Goal: Task Accomplishment & Management: Manage account settings

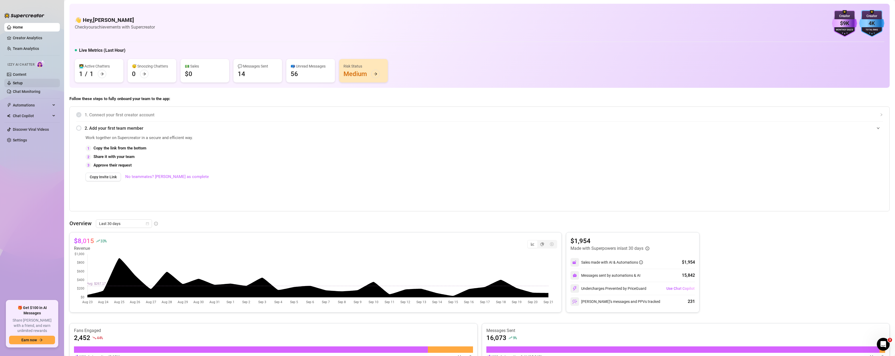
click at [23, 81] on link "Setup" at bounding box center [18, 83] width 10 height 4
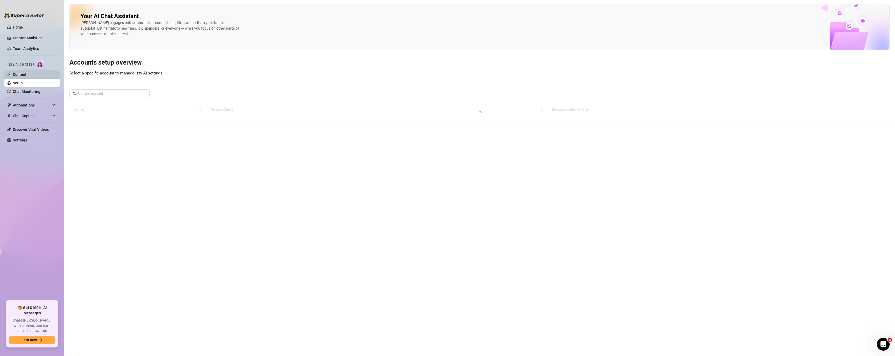
click at [26, 75] on link "Content" at bounding box center [20, 74] width 14 height 4
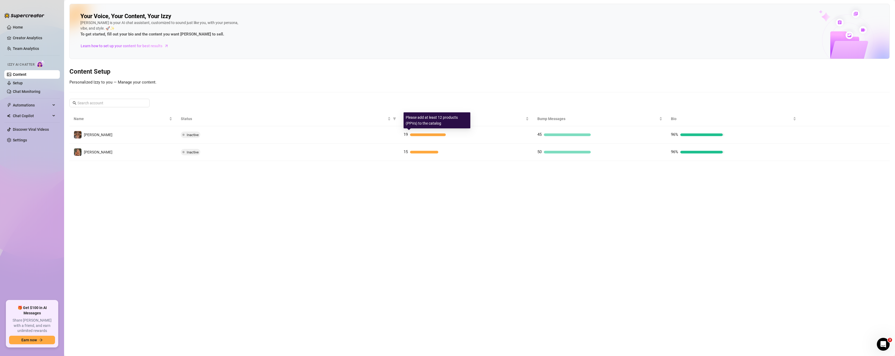
drag, startPoint x: 484, startPoint y: 134, endPoint x: 485, endPoint y: 129, distance: 4.6
click at [484, 130] on td "19" at bounding box center [466, 134] width 134 height 17
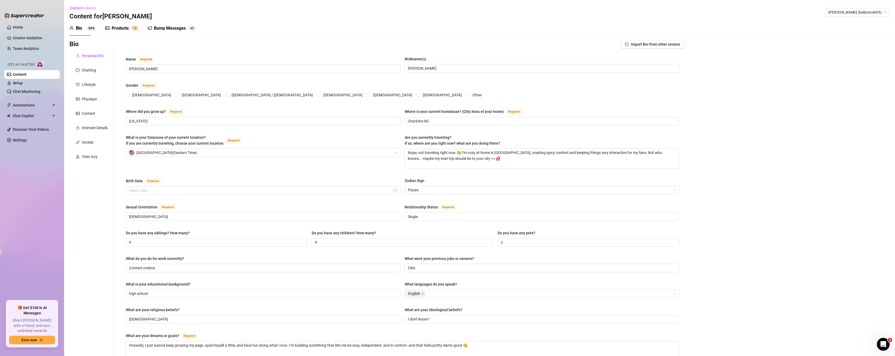
radio input "true"
type input "[DATE]"
click at [113, 25] on div "Products" at bounding box center [120, 28] width 17 height 6
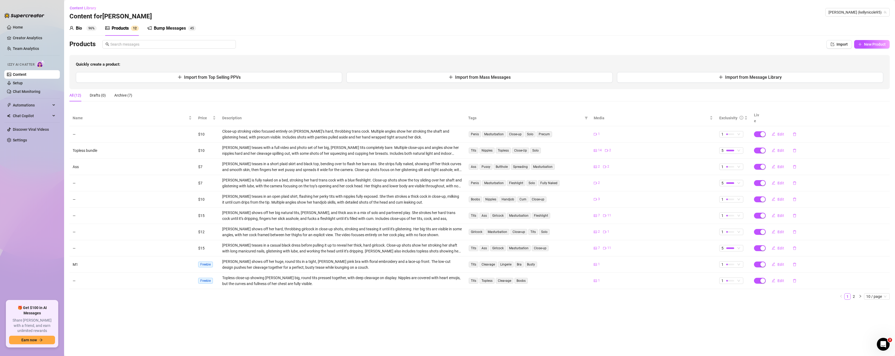
click at [160, 30] on div "Bump Messages" at bounding box center [170, 28] width 32 height 6
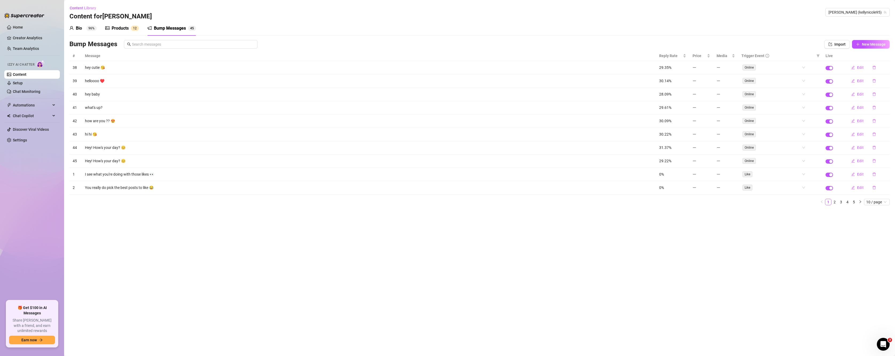
click at [91, 26] on sup "96%" at bounding box center [91, 28] width 10 height 5
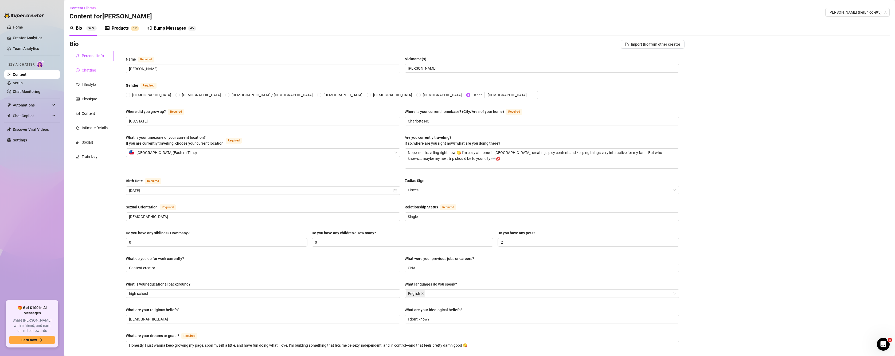
click at [89, 65] on div "Chatting" at bounding box center [91, 70] width 45 height 10
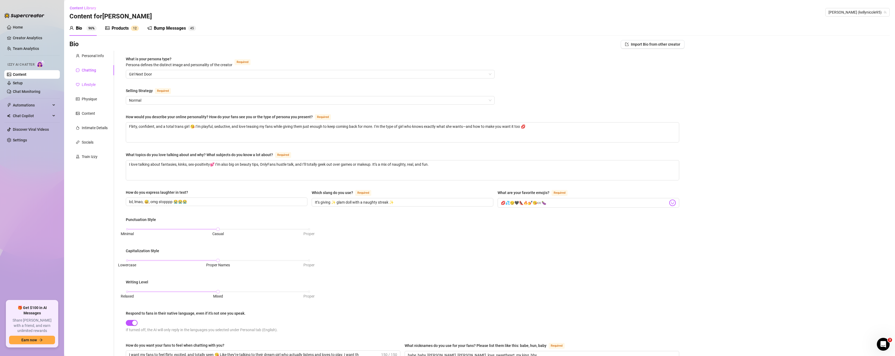
click at [89, 82] on div "Lifestyle" at bounding box center [89, 85] width 14 height 6
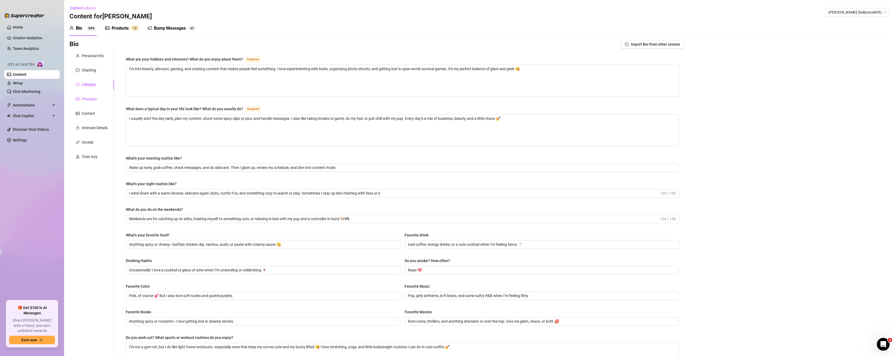
click at [82, 99] on div "Physique" at bounding box center [89, 99] width 15 height 6
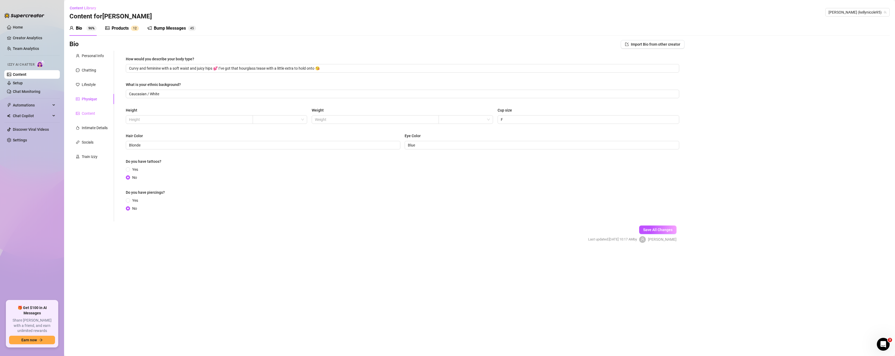
click at [77, 110] on div "Content" at bounding box center [91, 113] width 45 height 10
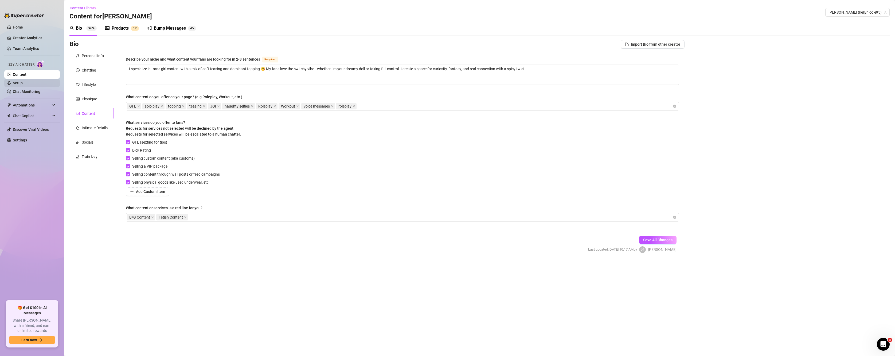
click at [23, 83] on link "Setup" at bounding box center [18, 83] width 10 height 4
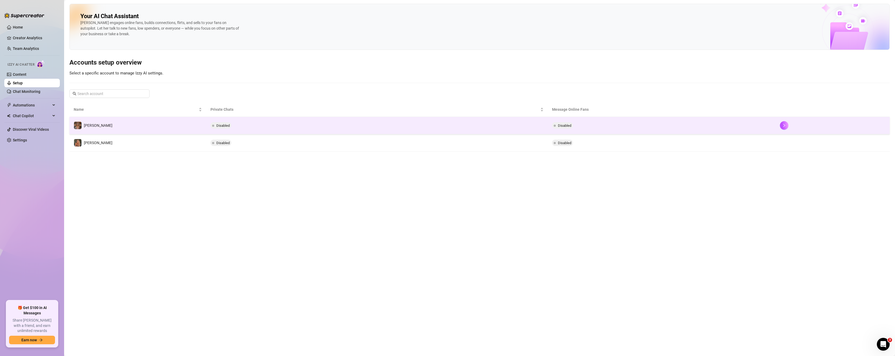
click at [502, 124] on span "Disabled" at bounding box center [564, 126] width 13 height 4
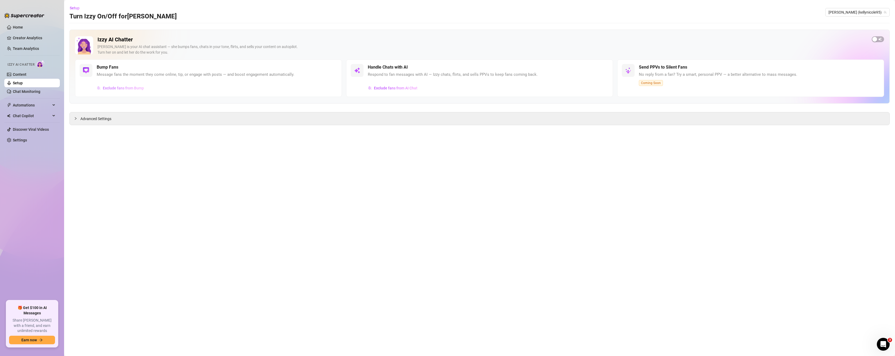
click at [107, 88] on span "Exclude fans from Bump" at bounding box center [123, 88] width 41 height 4
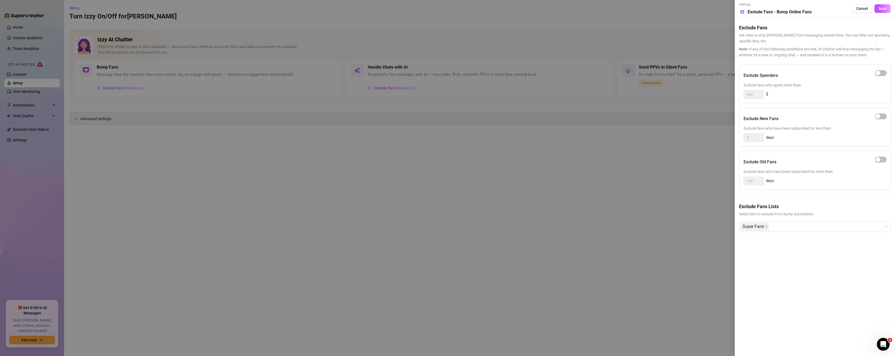
click at [314, 92] on div at bounding box center [447, 178] width 895 height 356
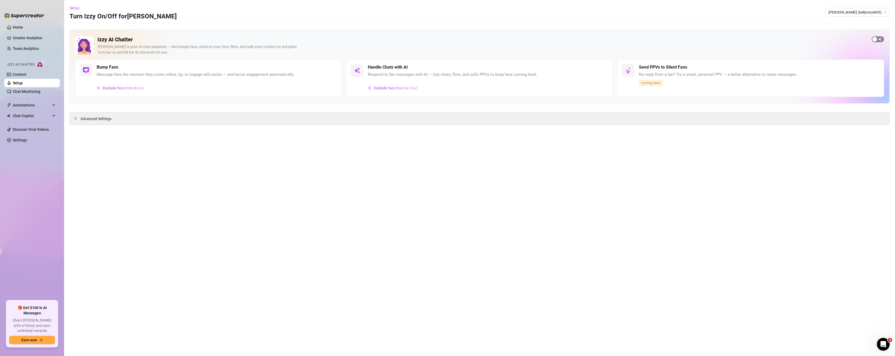
click at [502, 37] on span "button" at bounding box center [877, 39] width 12 height 6
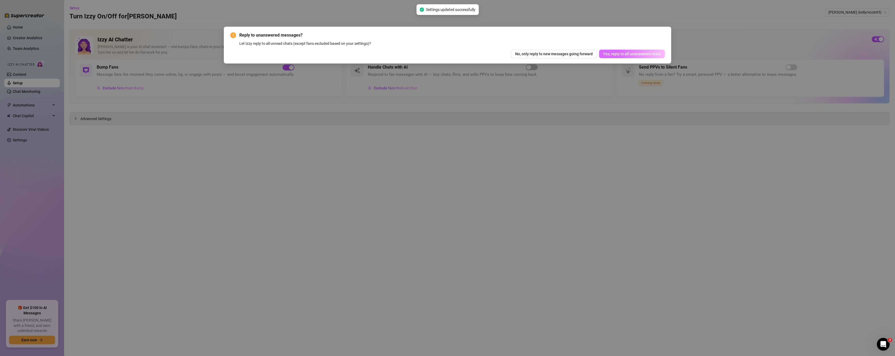
click at [502, 53] on span "Yes, reply to all unanswered chats" at bounding box center [632, 54] width 58 height 4
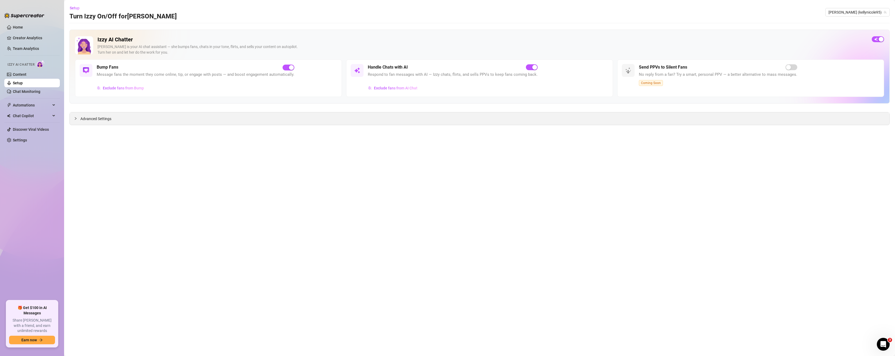
click at [218, 116] on div "Advanced Settings" at bounding box center [479, 118] width 819 height 13
click at [83, 118] on span "Advanced Settings" at bounding box center [95, 119] width 31 height 6
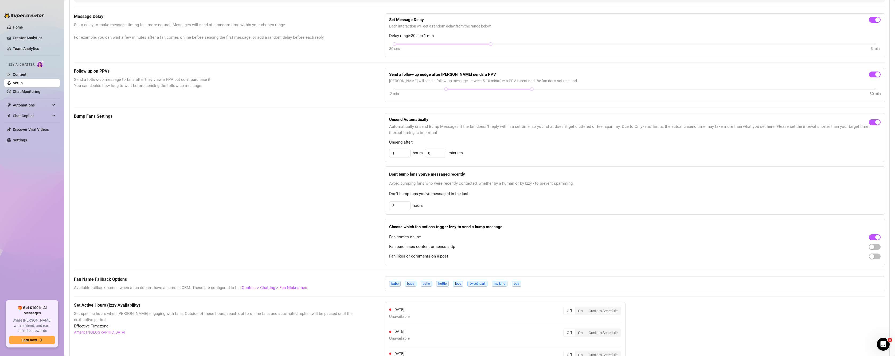
scroll to position [178, 0]
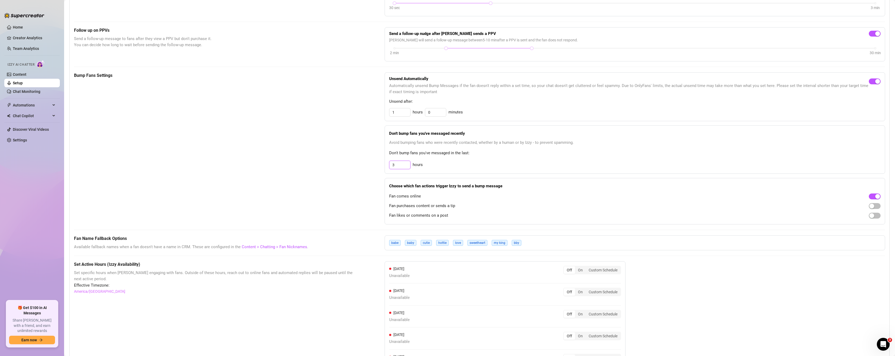
click at [400, 167] on input "3" at bounding box center [399, 165] width 21 height 8
type input "3"
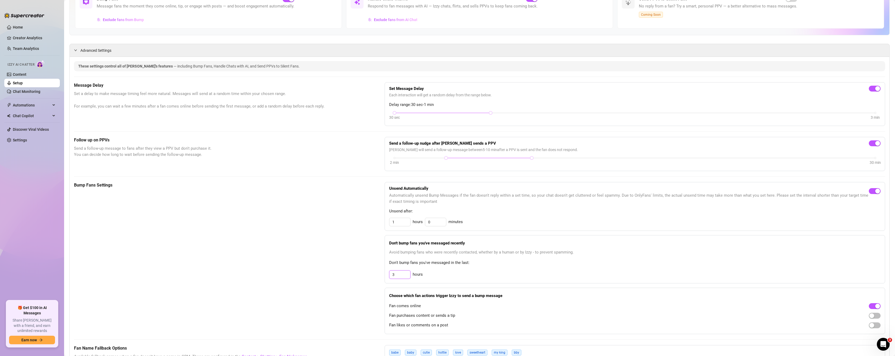
scroll to position [0, 0]
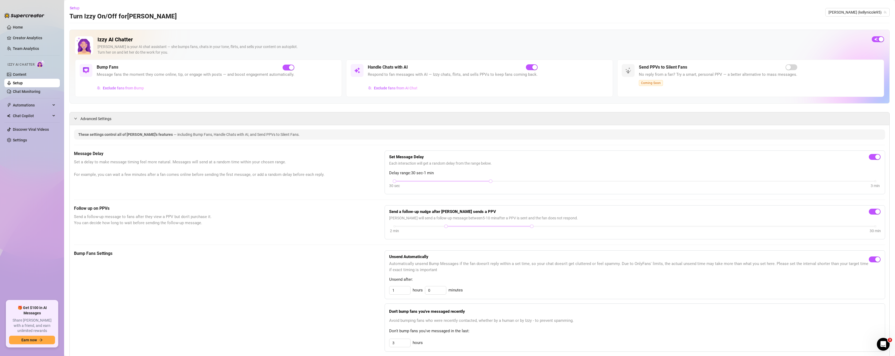
click at [292, 210] on h5 "Follow up on PPVs" at bounding box center [216, 208] width 284 height 6
click at [87, 119] on span "Advanced Settings" at bounding box center [95, 119] width 31 height 6
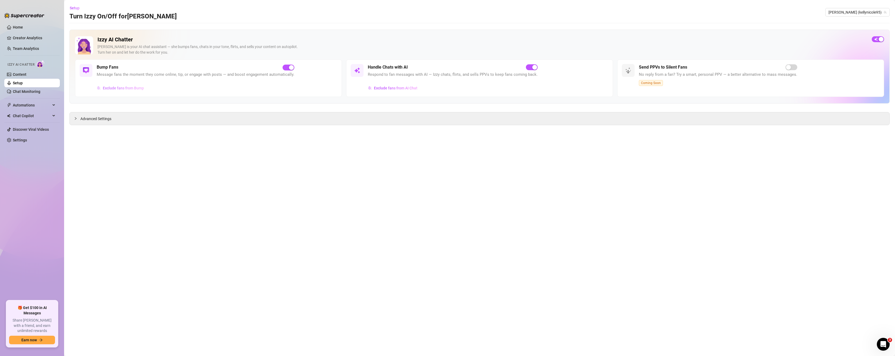
click at [127, 90] on span "Exclude fans from Bump" at bounding box center [123, 88] width 41 height 4
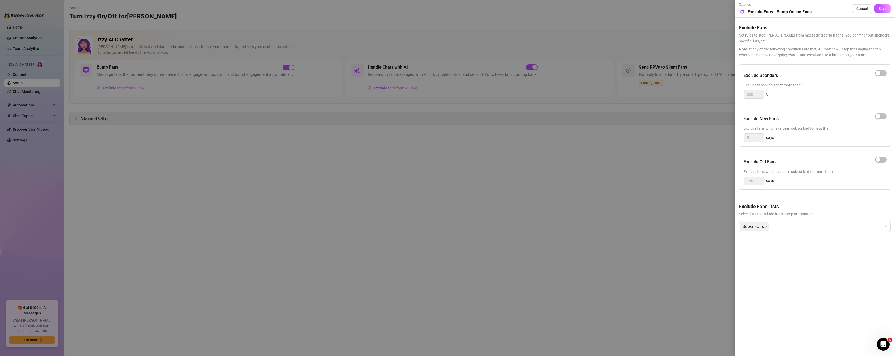
click at [502, 237] on div at bounding box center [447, 178] width 895 height 356
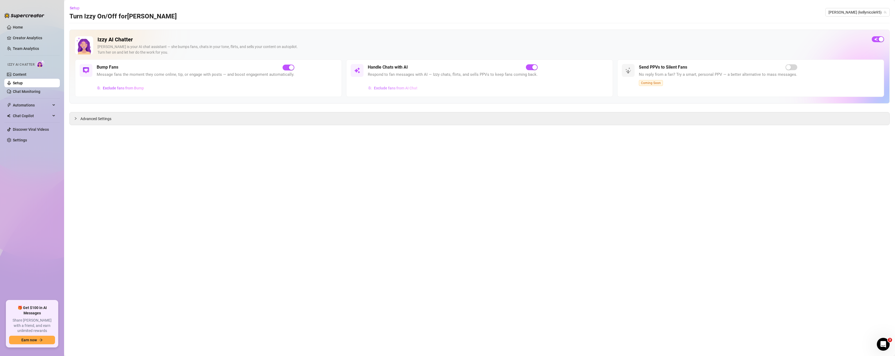
click at [396, 88] on span "Exclude fans from AI Chat" at bounding box center [396, 88] width 44 height 4
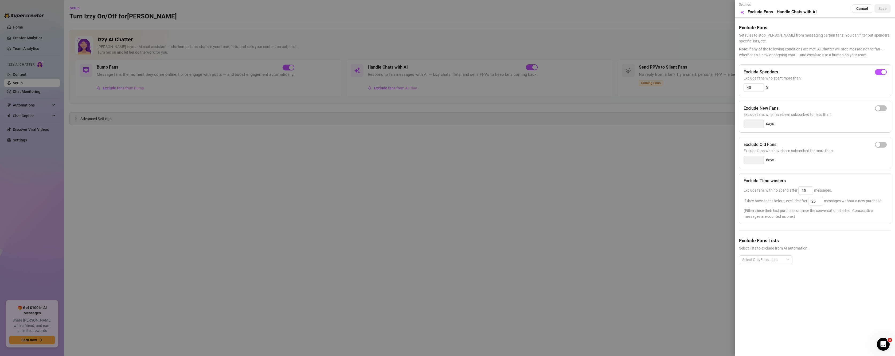
click at [502, 197] on div at bounding box center [447, 178] width 895 height 356
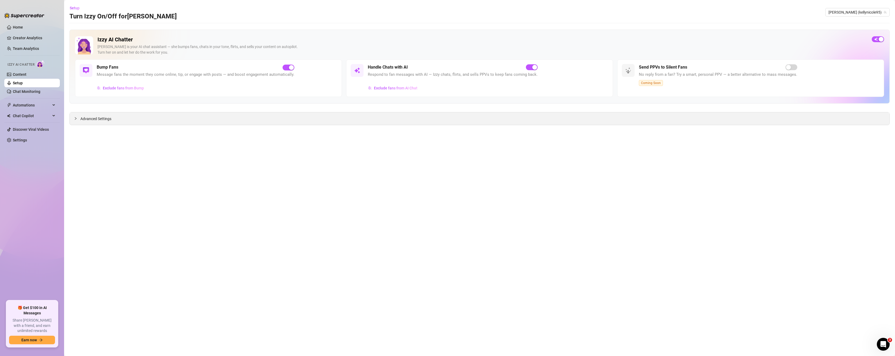
click at [392, 118] on div "Advanced Settings" at bounding box center [479, 118] width 819 height 13
click at [89, 122] on span "Advanced Settings" at bounding box center [95, 119] width 31 height 6
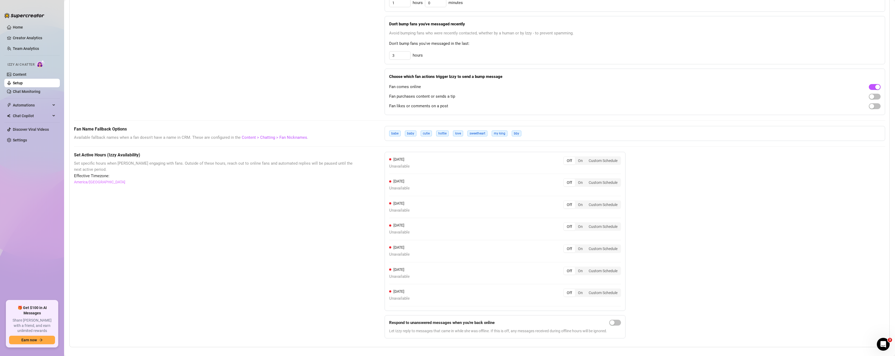
scroll to position [295, 0]
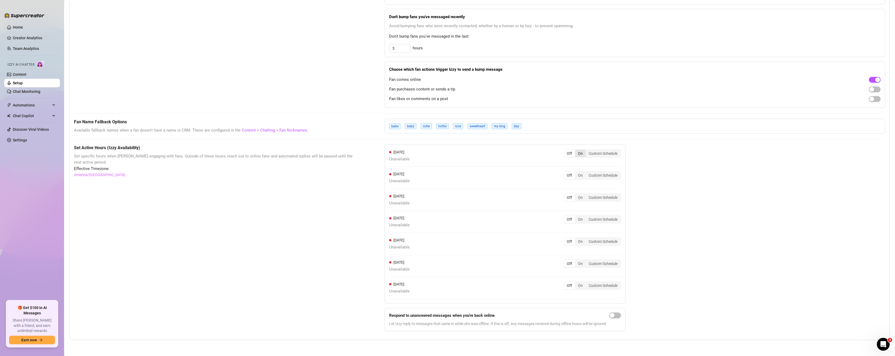
click at [502, 156] on div "On" at bounding box center [580, 153] width 11 height 7
click at [502, 151] on input "On" at bounding box center [576, 151] width 0 height 0
click at [502, 181] on div "On" at bounding box center [580, 181] width 11 height 7
click at [502, 178] on input "On" at bounding box center [576, 178] width 0 height 0
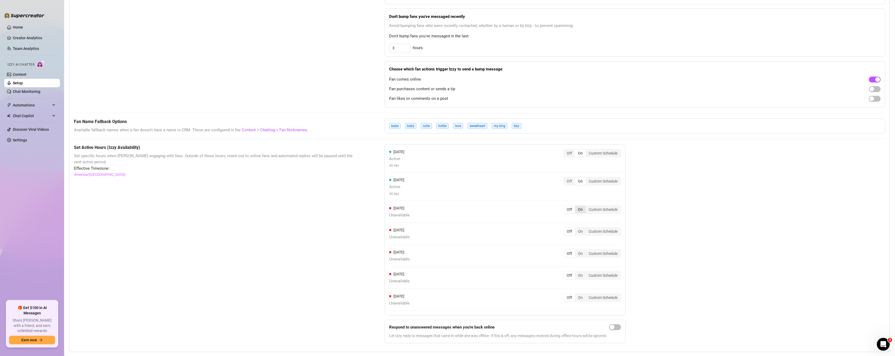
click at [502, 209] on div "On" at bounding box center [580, 209] width 11 height 7
click at [502, 207] on input "On" at bounding box center [576, 207] width 0 height 0
click at [502, 230] on div "[DATE] Active All day Off On Custom Schedule [DATE] Active All day Off On Custo…" at bounding box center [504, 232] width 241 height 177
click at [502, 235] on div "On" at bounding box center [580, 237] width 11 height 7
click at [502, 235] on input "On" at bounding box center [576, 235] width 0 height 0
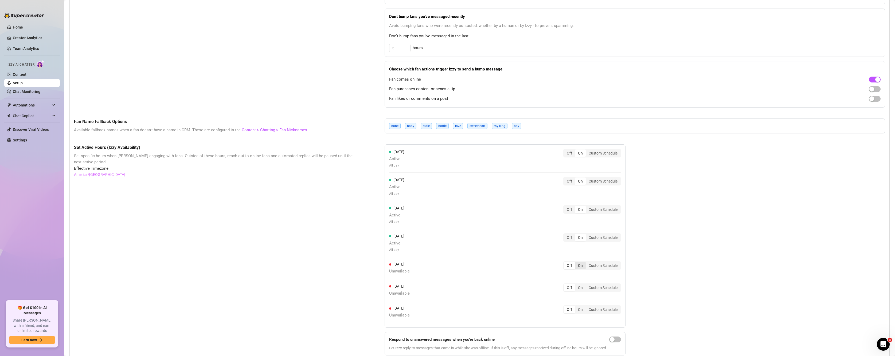
click at [502, 264] on div "On" at bounding box center [580, 265] width 11 height 7
click at [502, 263] on input "On" at bounding box center [576, 263] width 0 height 0
click at [502, 284] on div "[DATE] Active All day Off On Custom Schedule" at bounding box center [505, 273] width 232 height 24
click at [502, 294] on div "On" at bounding box center [580, 293] width 11 height 7
click at [502, 291] on input "On" at bounding box center [576, 291] width 0 height 0
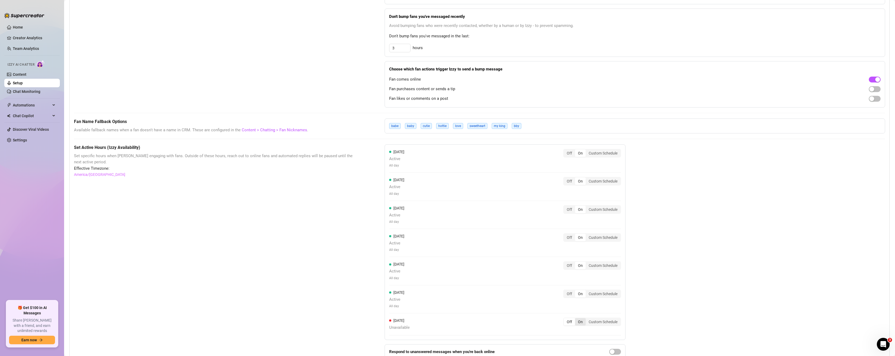
click at [502, 319] on div "On" at bounding box center [580, 321] width 11 height 7
click at [502, 319] on input "On" at bounding box center [576, 319] width 0 height 0
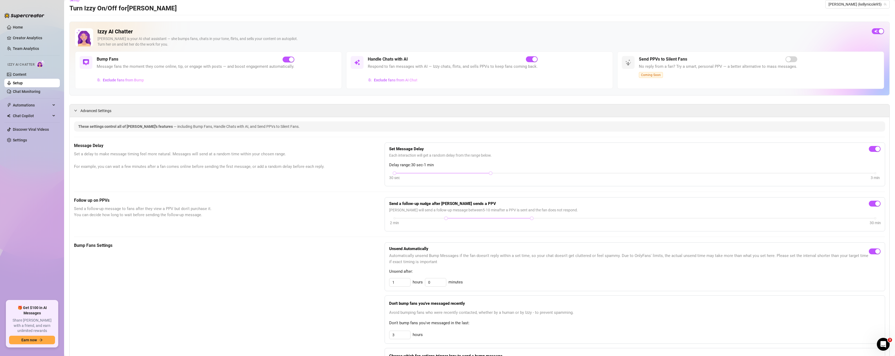
scroll to position [0, 0]
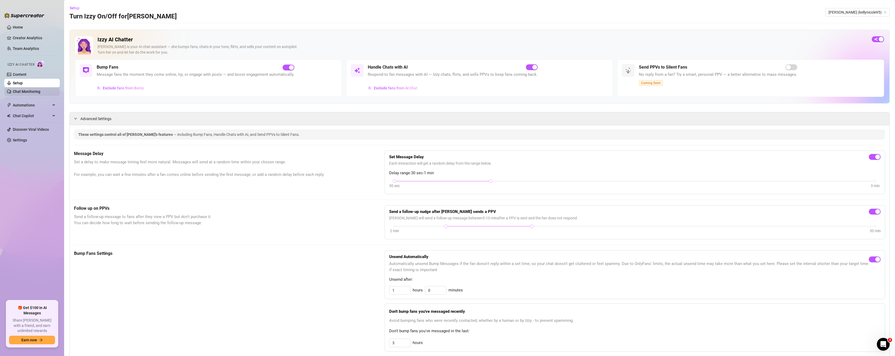
click at [13, 90] on link "Chat Monitoring" at bounding box center [26, 91] width 27 height 4
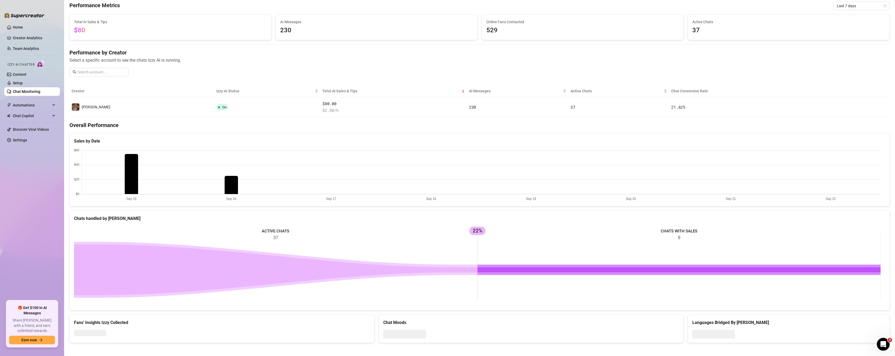
scroll to position [24, 0]
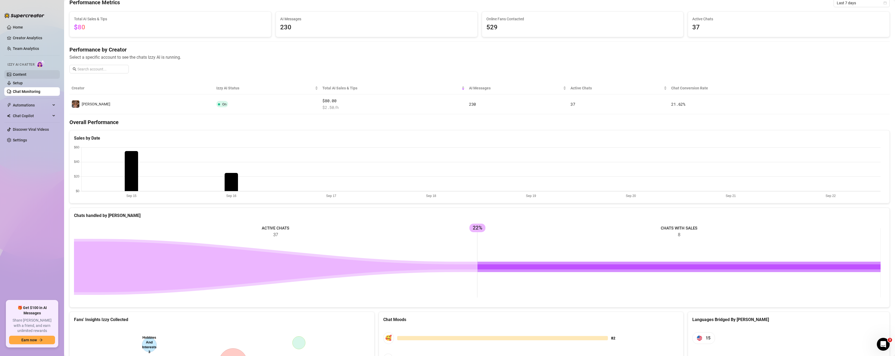
click at [17, 72] on link "Content" at bounding box center [20, 74] width 14 height 4
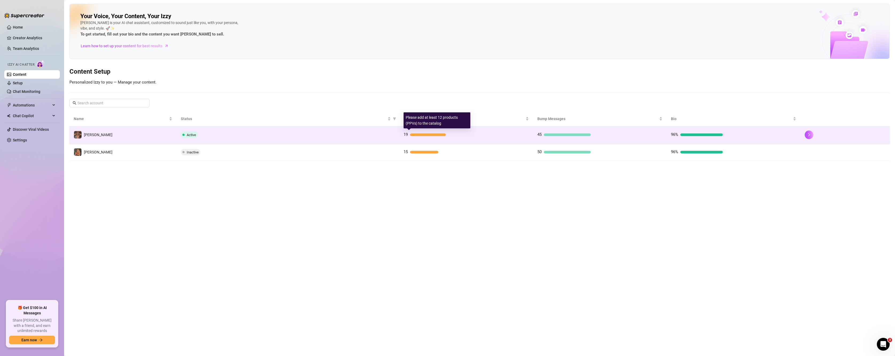
click at [464, 137] on div "19" at bounding box center [465, 135] width 125 height 6
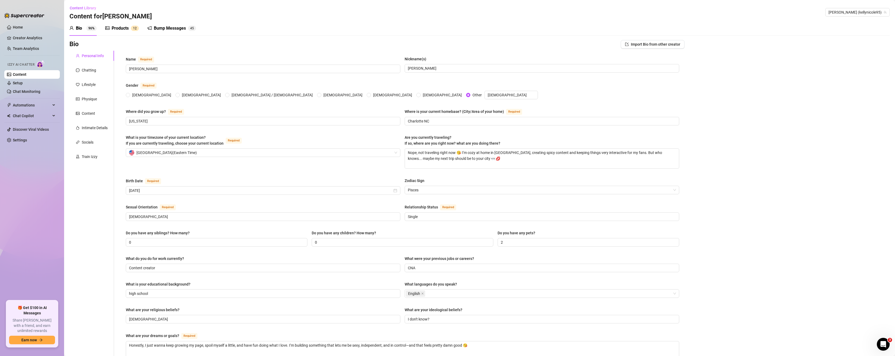
radio input "true"
click at [116, 28] on div "Products" at bounding box center [120, 28] width 17 height 6
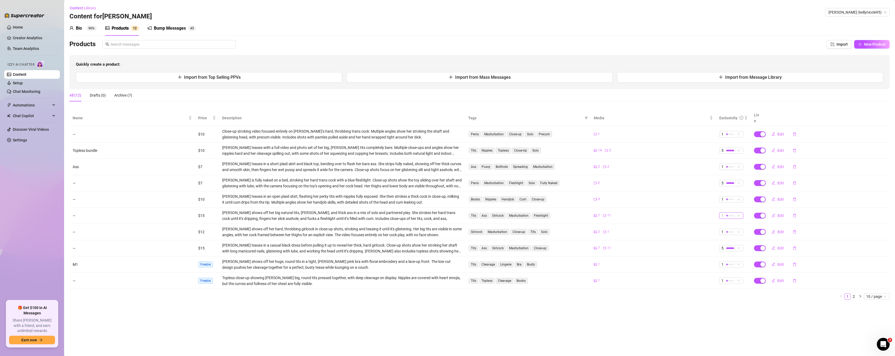
click at [502, 213] on div "1" at bounding box center [728, 216] width 14 height 6
click at [502, 252] on span "5 - Most Exclusive 🔥" at bounding box center [740, 254] width 35 height 6
click at [502, 197] on span "1" at bounding box center [731, 200] width 20 height 6
click at [502, 218] on span "3" at bounding box center [740, 220] width 35 height 6
click at [79, 28] on div "Bio" at bounding box center [79, 28] width 6 height 6
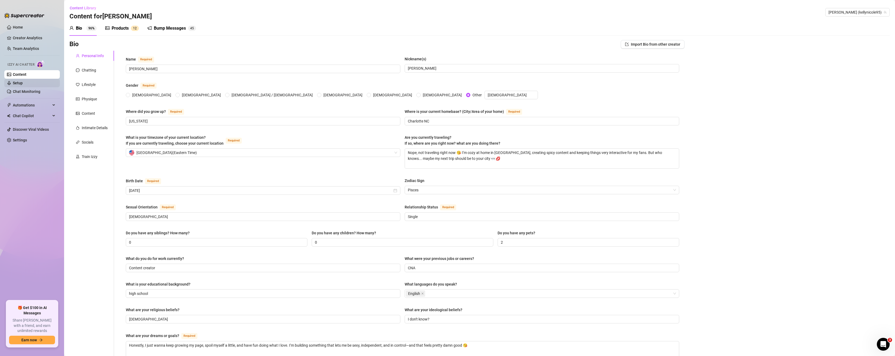
click at [23, 81] on link "Setup" at bounding box center [18, 83] width 10 height 4
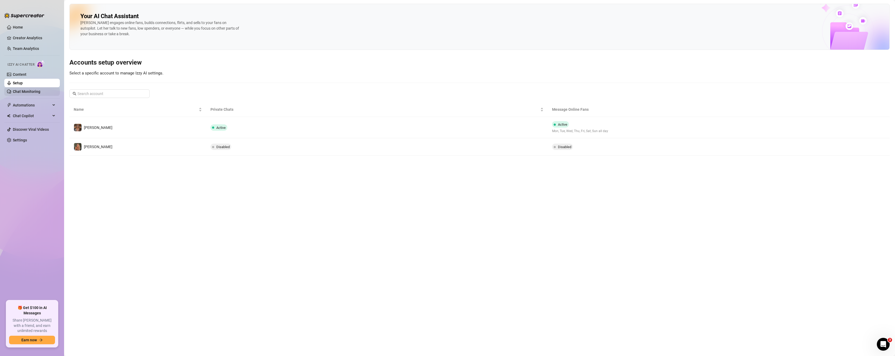
click at [22, 90] on link "Chat Monitoring" at bounding box center [26, 91] width 27 height 4
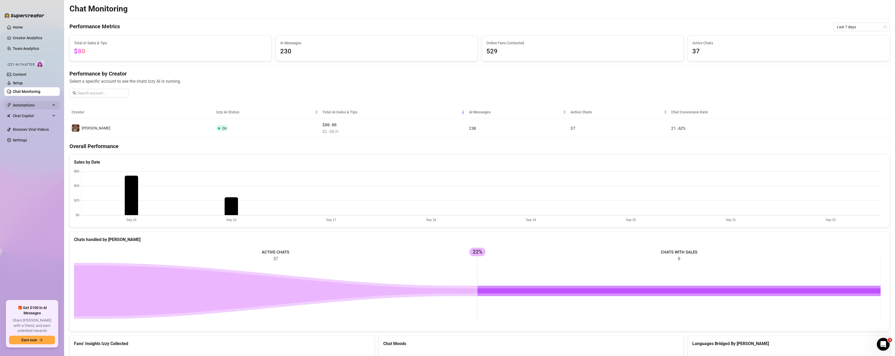
click at [22, 104] on span "Automations" at bounding box center [32, 105] width 38 height 9
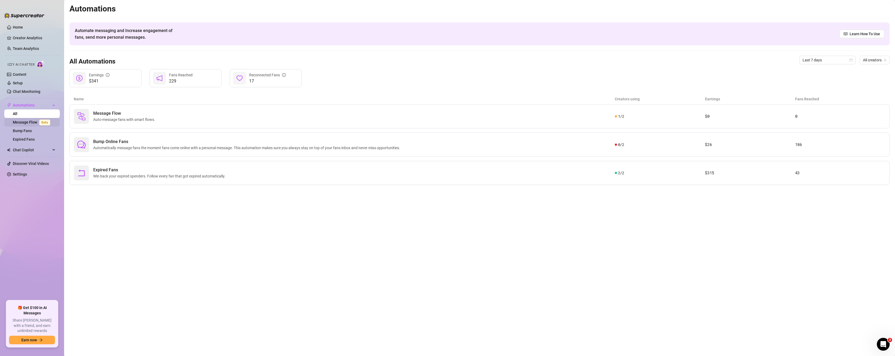
click at [32, 123] on link "Message Flow Beta" at bounding box center [33, 122] width 40 height 4
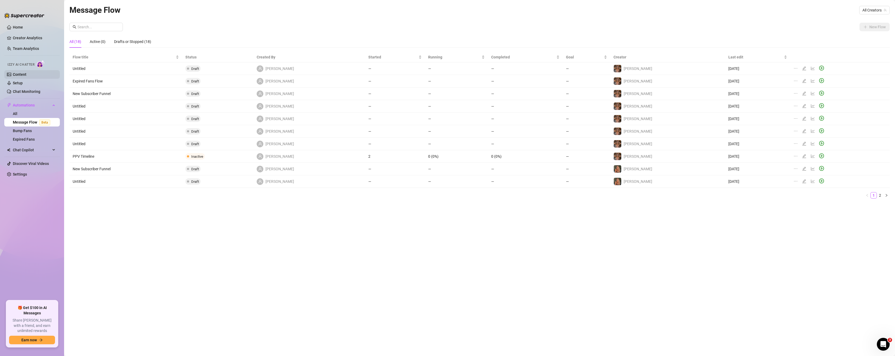
click at [16, 77] on link "Content" at bounding box center [20, 74] width 14 height 4
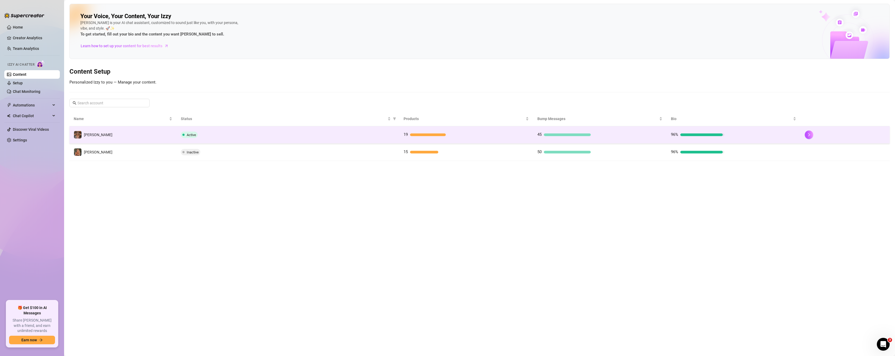
click at [502, 139] on td "45" at bounding box center [600, 134] width 134 height 17
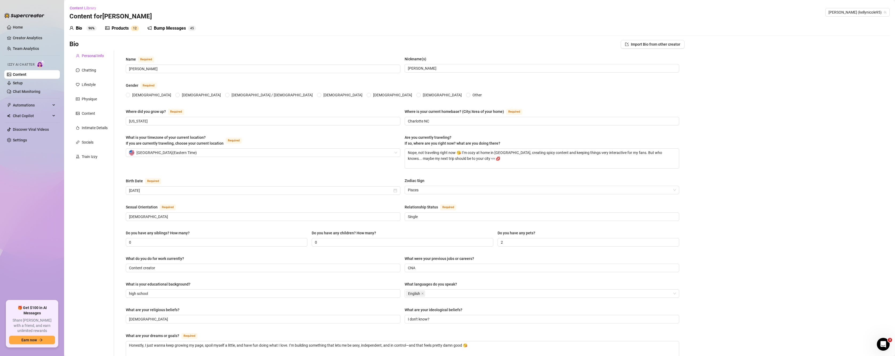
radio input "true"
click at [22, 83] on link "Setup" at bounding box center [18, 83] width 10 height 4
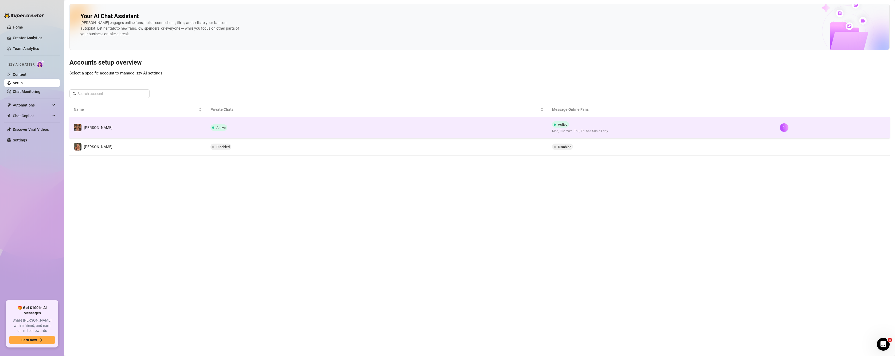
click at [470, 132] on td "Active" at bounding box center [377, 127] width 342 height 21
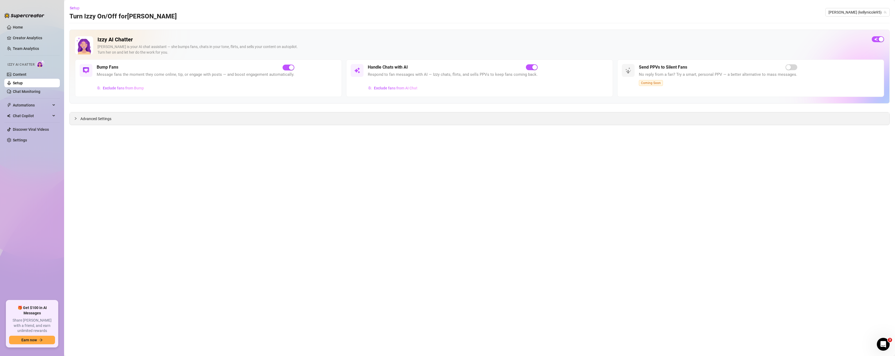
click at [420, 125] on div "Advanced Settings" at bounding box center [479, 118] width 819 height 13
click at [397, 120] on div "Advanced Settings" at bounding box center [479, 118] width 819 height 13
click at [99, 120] on span "Advanced Settings" at bounding box center [95, 119] width 31 height 6
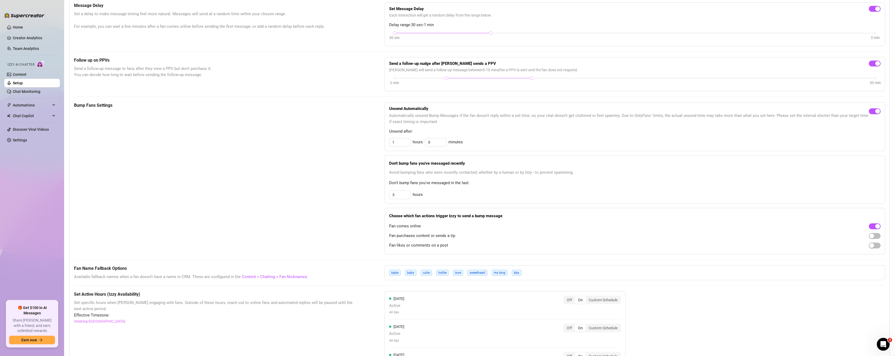
scroll to position [204, 0]
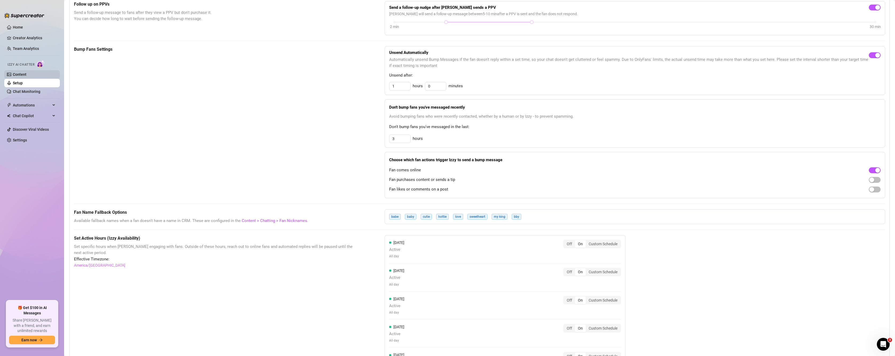
click at [26, 77] on link "Content" at bounding box center [20, 74] width 14 height 4
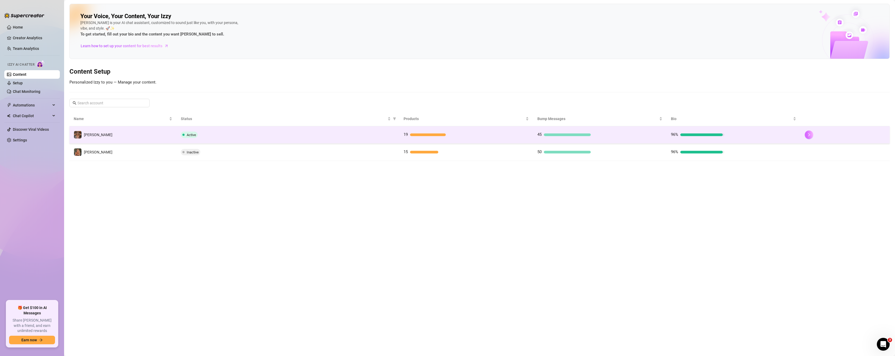
click at [502, 135] on icon "right" at bounding box center [809, 135] width 4 height 4
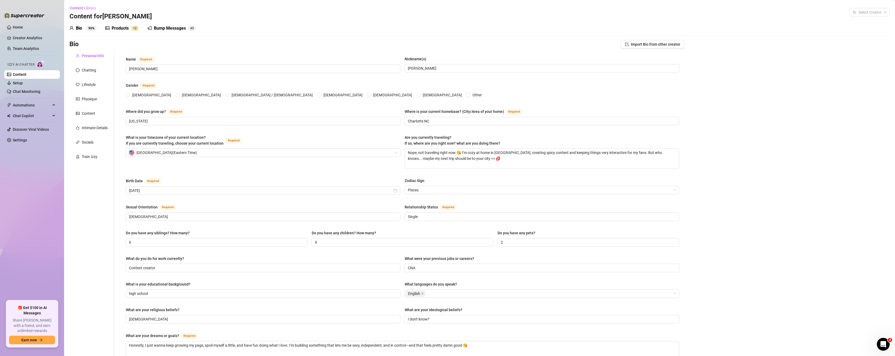
radio input "true"
click at [85, 154] on div "Train Izzy" at bounding box center [90, 157] width 16 height 6
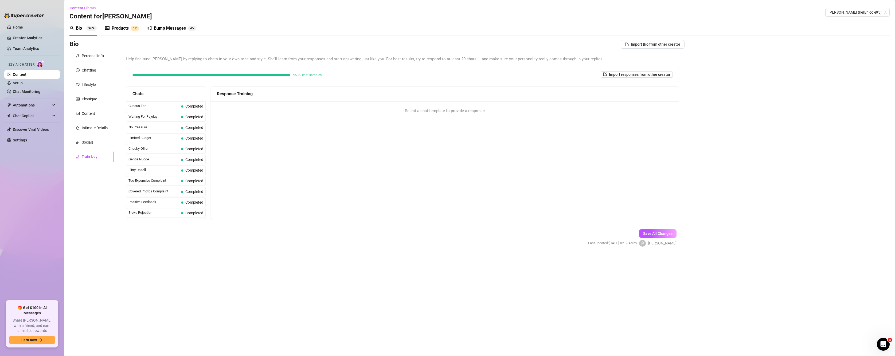
click at [382, 123] on div "Response Training Select a chat template to provide a response" at bounding box center [444, 153] width 469 height 133
click at [451, 109] on span "Select a chat template to provide a response" at bounding box center [445, 111] width 80 height 6
click at [97, 124] on div "Intimate Details" at bounding box center [91, 128] width 45 height 10
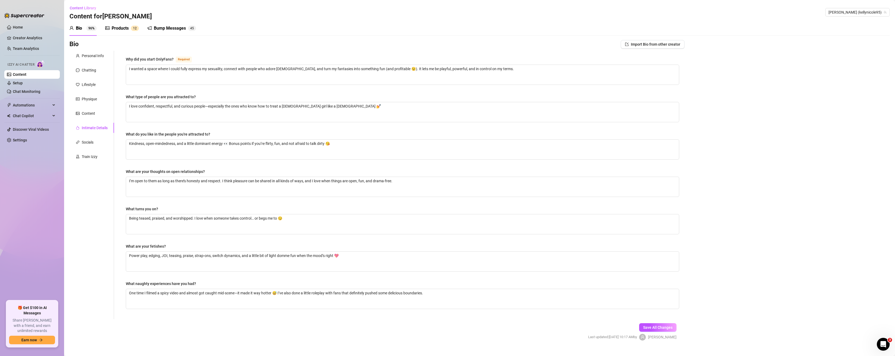
click at [323, 33] on div "Bio 96% Products 1 2 Bump Messages 4 5" at bounding box center [479, 28] width 820 height 15
click at [86, 96] on div "Physique" at bounding box center [89, 99] width 15 height 6
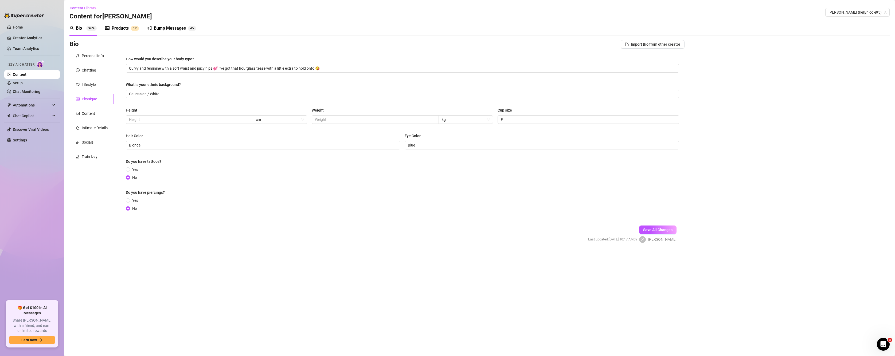
click at [314, 19] on div "Content Library Content for [PERSON_NAME] (kellynicole95)" at bounding box center [479, 12] width 820 height 17
click at [82, 82] on div "Lifestyle" at bounding box center [89, 85] width 14 height 6
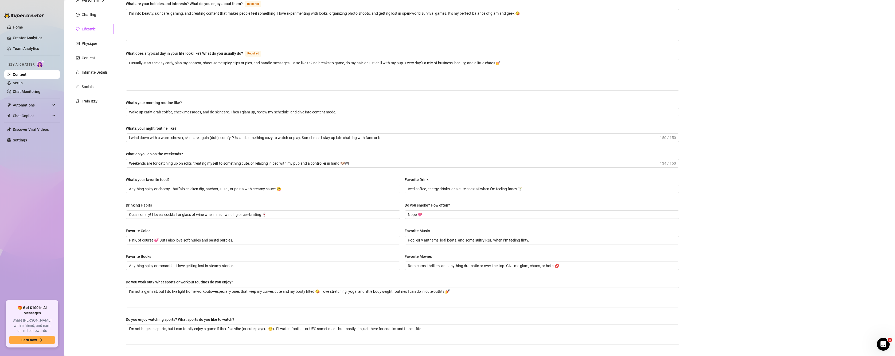
scroll to position [101, 0]
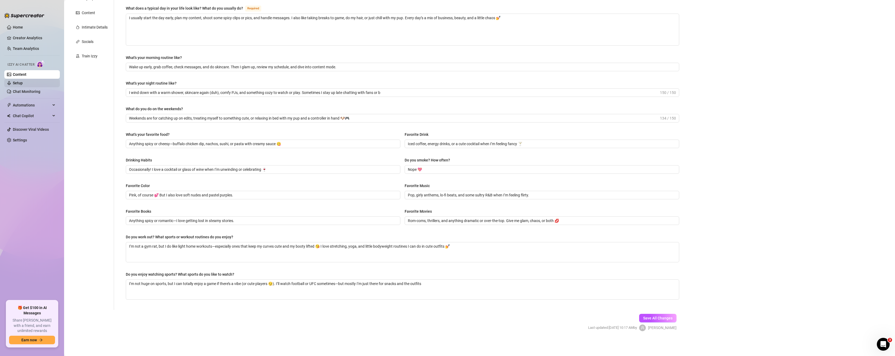
click at [23, 85] on link "Setup" at bounding box center [18, 83] width 10 height 4
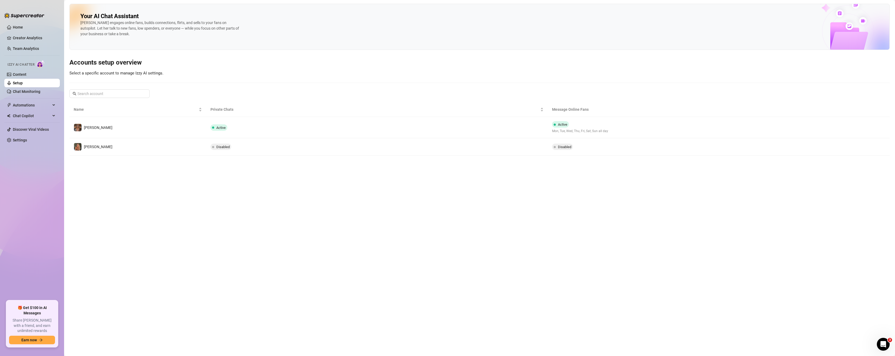
drag, startPoint x: 540, startPoint y: 132, endPoint x: 532, endPoint y: 131, distance: 8.3
click at [502, 132] on td "Active" at bounding box center [377, 127] width 342 height 21
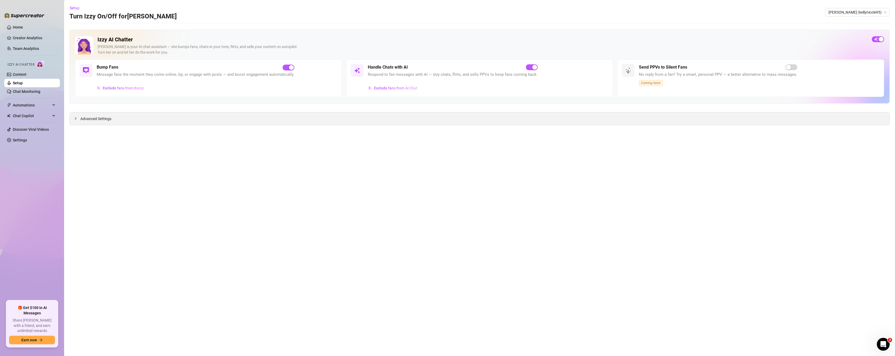
click at [201, 119] on div "Advanced Settings" at bounding box center [479, 118] width 819 height 13
click at [85, 113] on div "Advanced Settings" at bounding box center [479, 118] width 819 height 13
click at [87, 119] on span "Advanced Settings" at bounding box center [95, 119] width 31 height 6
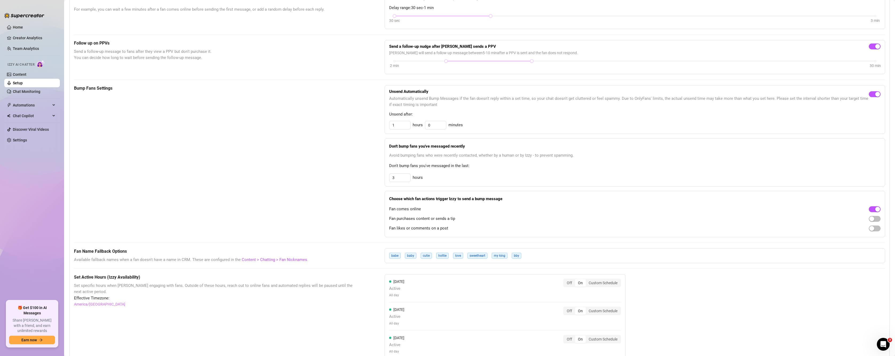
scroll to position [222, 0]
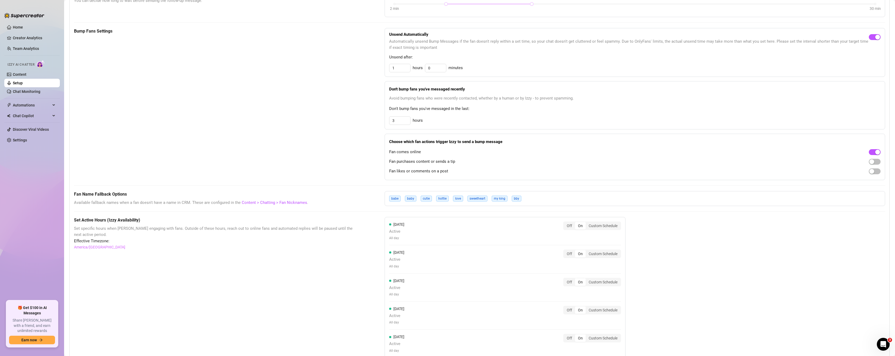
click at [296, 297] on div "Set Active Hours (Izzy Availability) Set specific hours when Izzy engaging with…" at bounding box center [216, 334] width 284 height 234
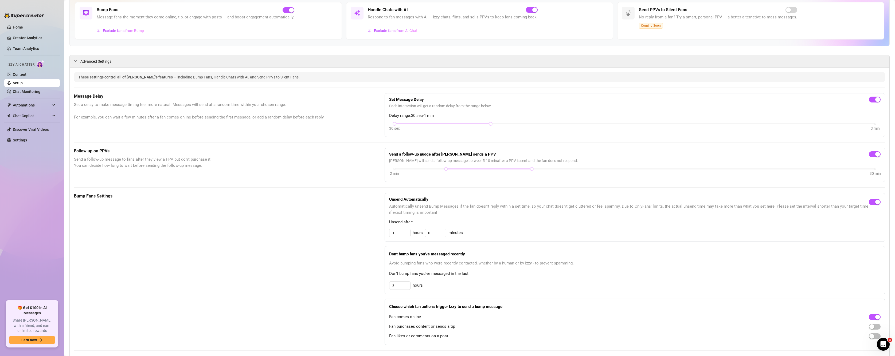
scroll to position [45, 0]
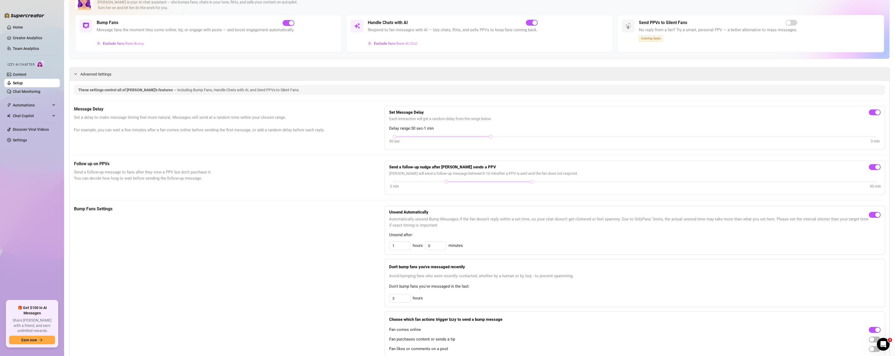
click at [251, 288] on div "Bump Fans Settings" at bounding box center [216, 282] width 284 height 152
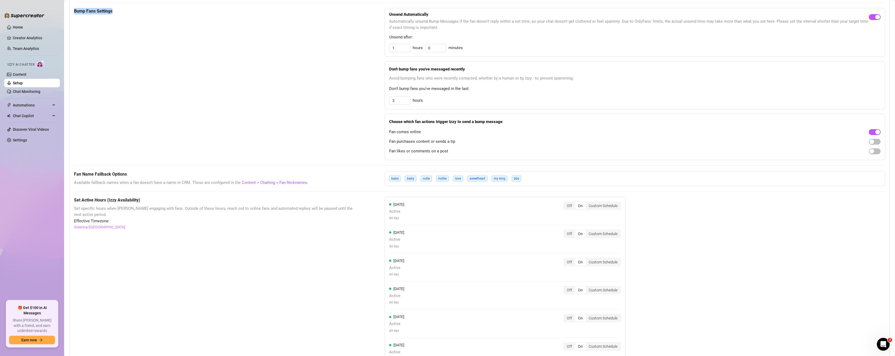
scroll to position [338, 0]
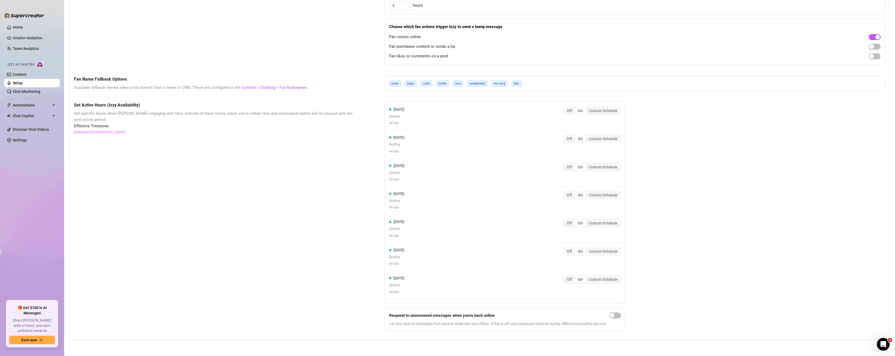
click at [265, 213] on div "Set Active Hours (Izzy Availability) Set specific hours when Izzy engaging with…" at bounding box center [216, 219] width 284 height 234
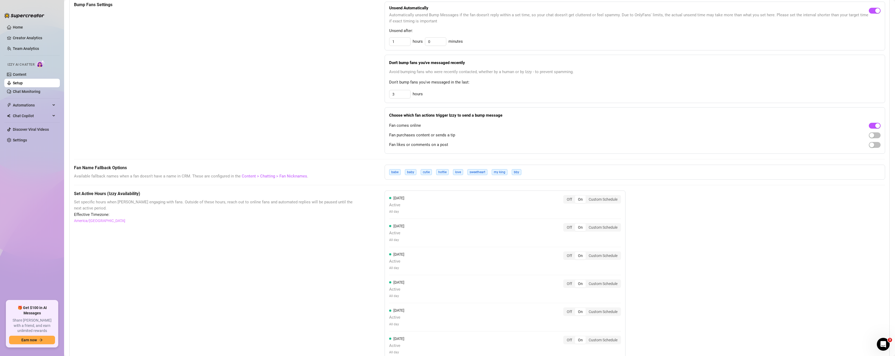
click at [252, 99] on div "Bump Fans Settings" at bounding box center [216, 78] width 284 height 152
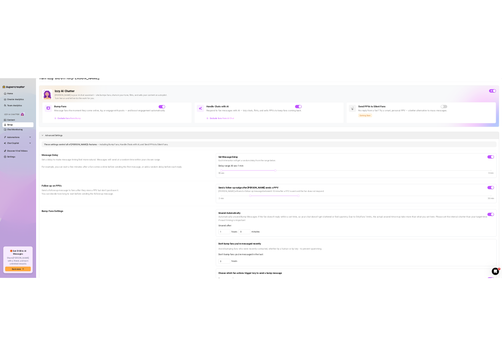
scroll to position [0, 0]
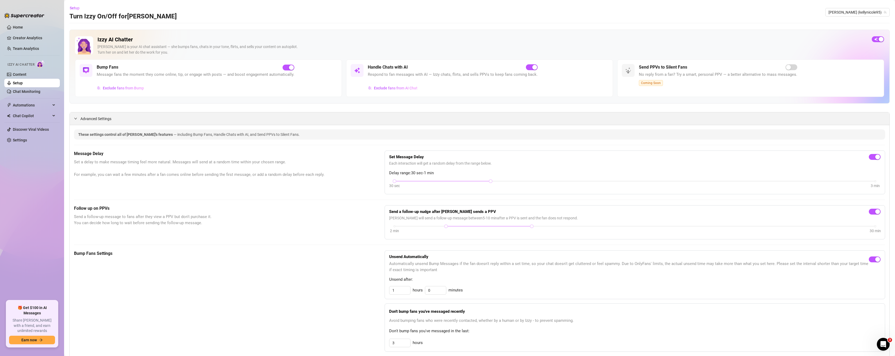
click at [87, 123] on div "Advanced Settings" at bounding box center [479, 118] width 819 height 13
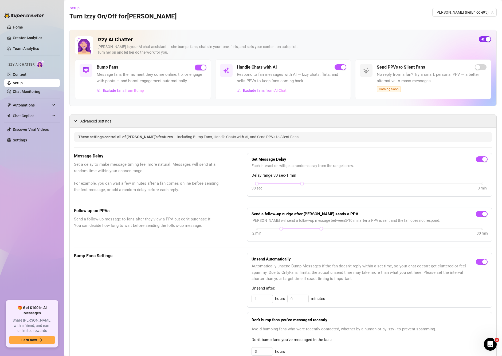
click at [486, 39] on div "button" at bounding box center [488, 39] width 5 height 5
